Goal: Information Seeking & Learning: Learn about a topic

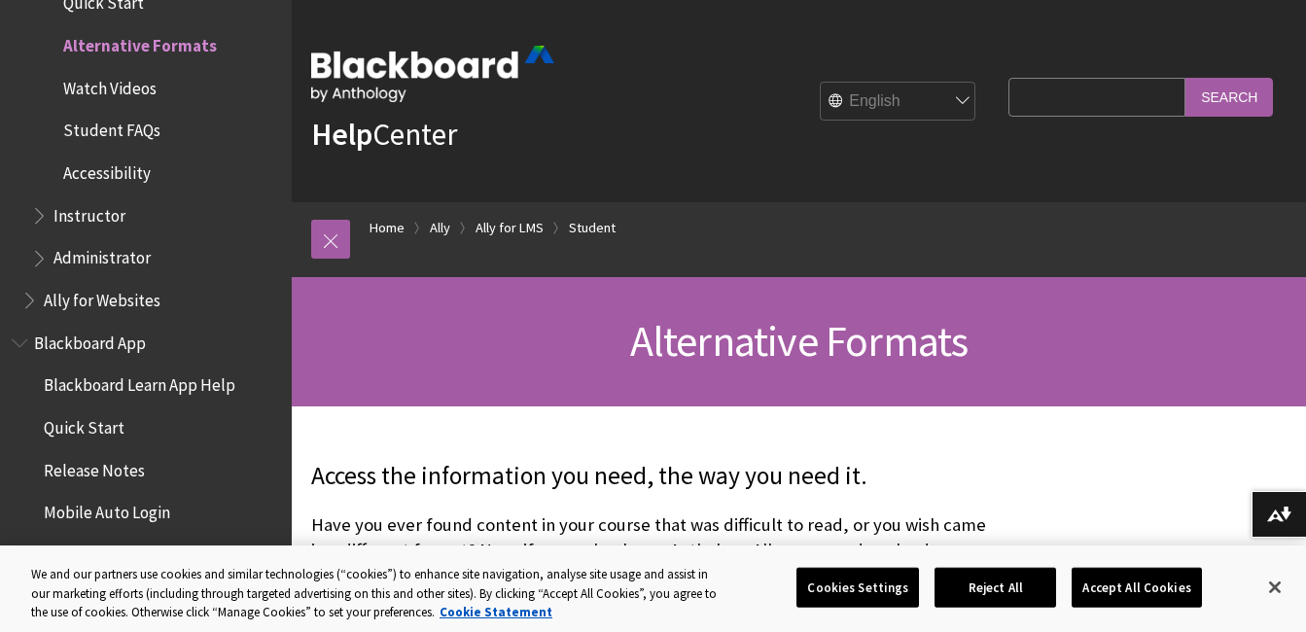
click at [120, 133] on span "Student FAQs" at bounding box center [111, 128] width 97 height 26
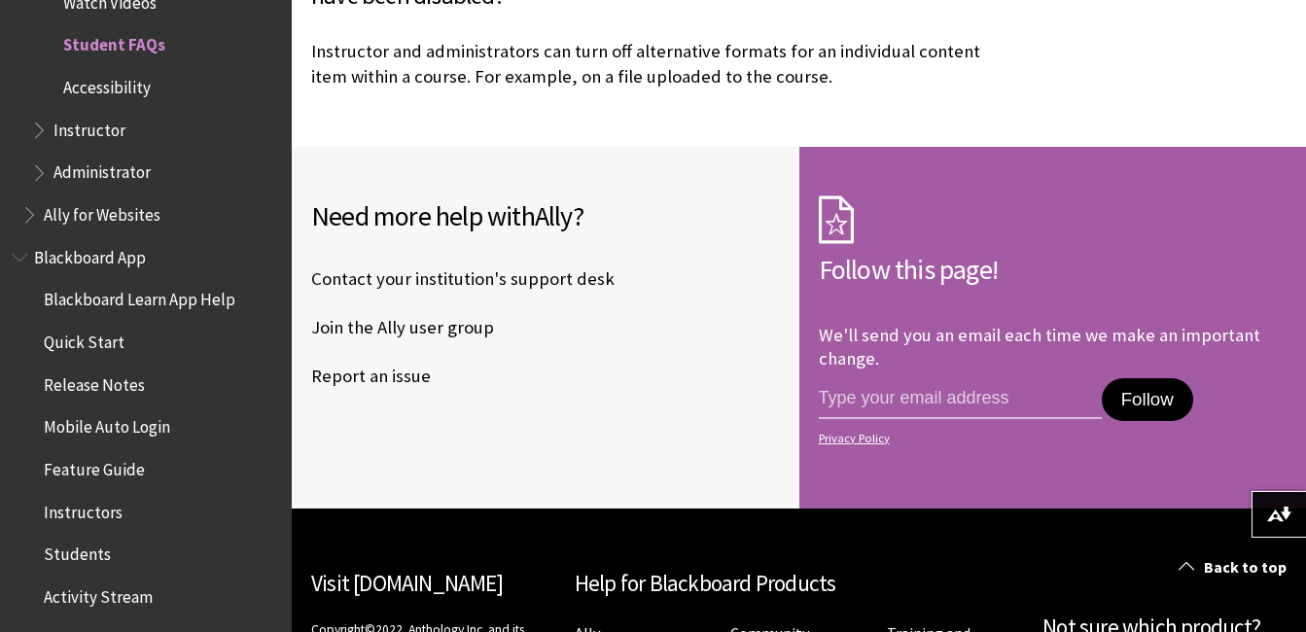
scroll to position [2624, 0]
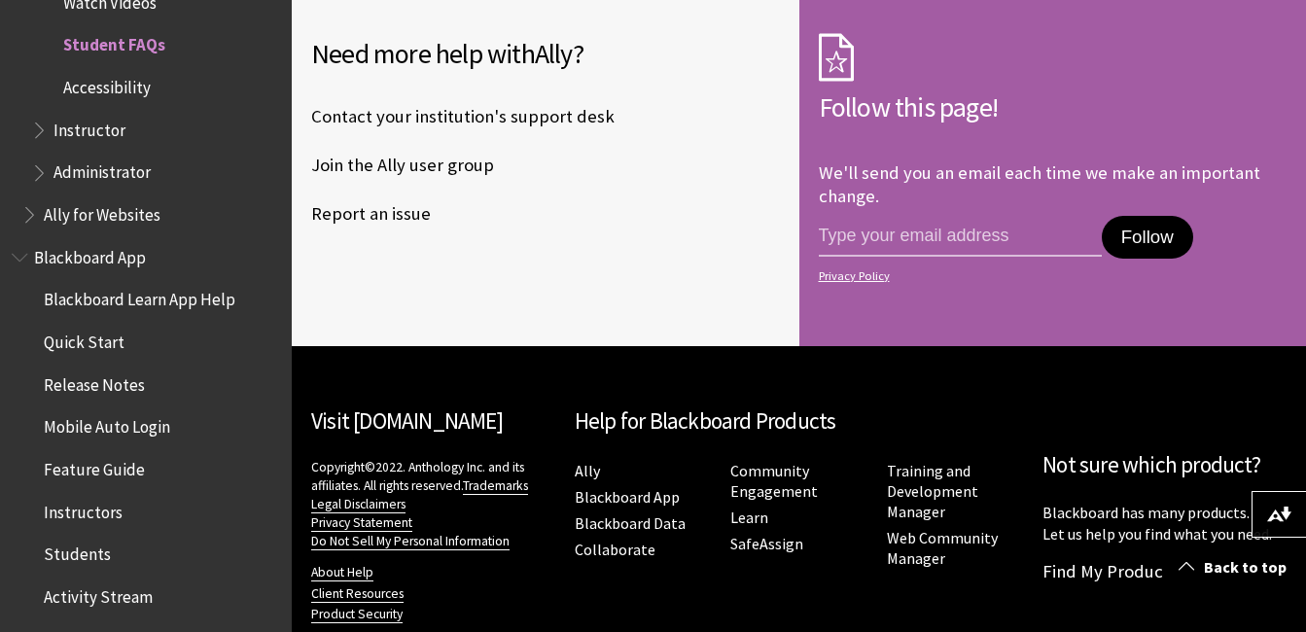
click at [77, 339] on span "Quick Start" at bounding box center [84, 339] width 81 height 26
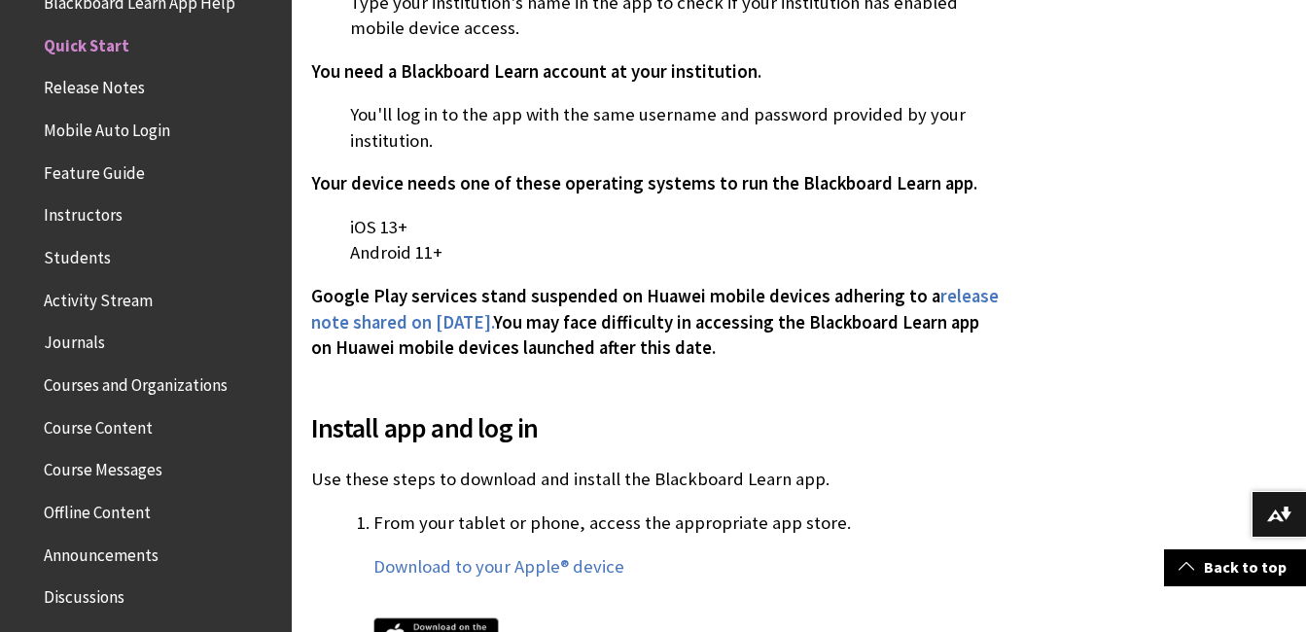
scroll to position [732, 0]
